Goal: Task Accomplishment & Management: Use online tool/utility

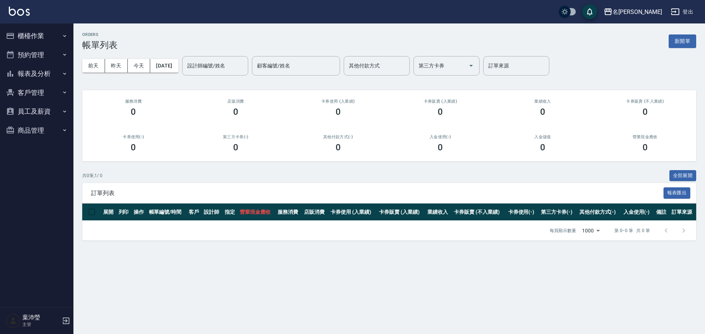
click at [25, 37] on button "櫃檯作業" at bounding box center [37, 35] width 68 height 19
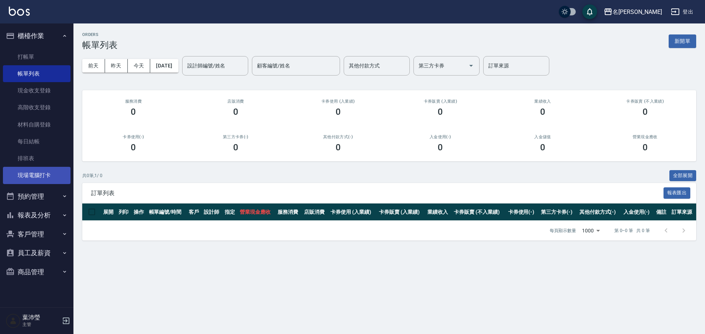
click at [36, 126] on link "現場電腦打卡" at bounding box center [37, 175] width 68 height 17
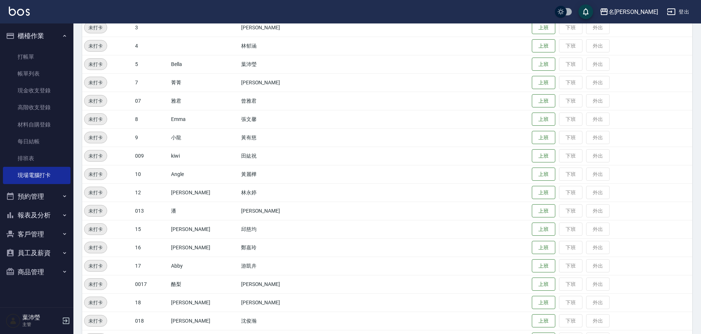
scroll to position [289, 0]
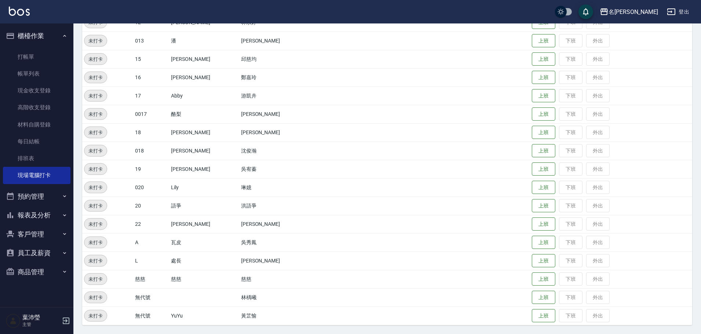
drag, startPoint x: 534, startPoint y: 173, endPoint x: 452, endPoint y: 160, distance: 82.4
click at [334, 126] on tr "未打卡 19 [PERSON_NAME] [PERSON_NAME] 上班 下班 外出" at bounding box center [387, 169] width 610 height 18
click at [336, 126] on button "上班" at bounding box center [543, 169] width 23 height 13
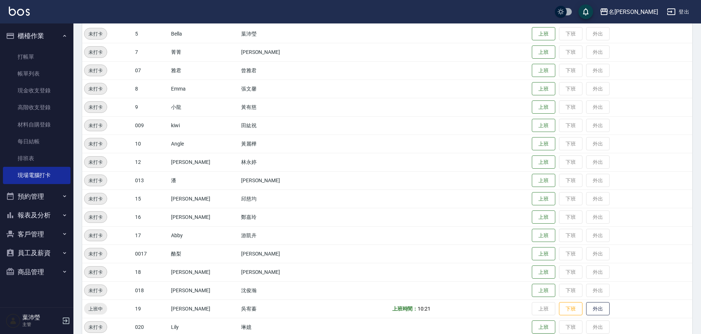
scroll to position [69, 0]
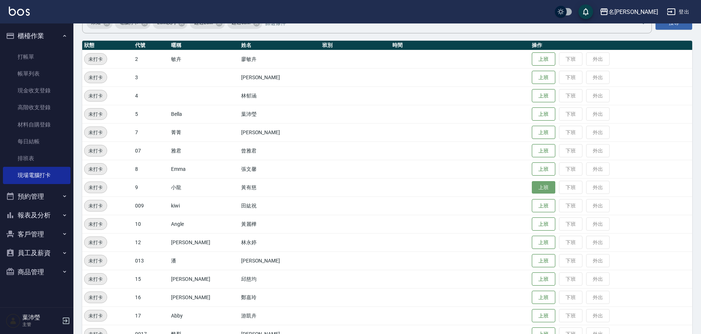
click at [336, 126] on button "上班" at bounding box center [543, 187] width 23 height 13
click at [336, 126] on button "上班" at bounding box center [543, 242] width 23 height 13
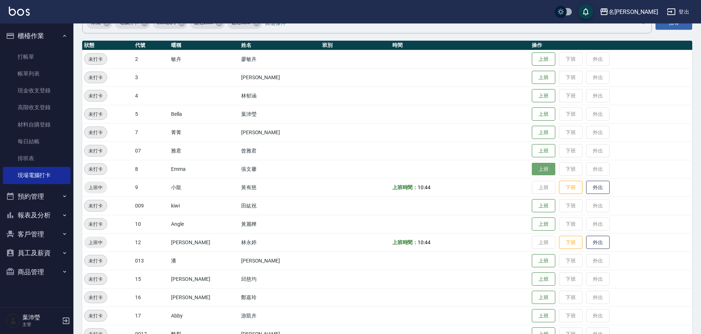
click at [336, 126] on button "上班" at bounding box center [543, 169] width 23 height 13
